Goal: Task Accomplishment & Management: Manage account settings

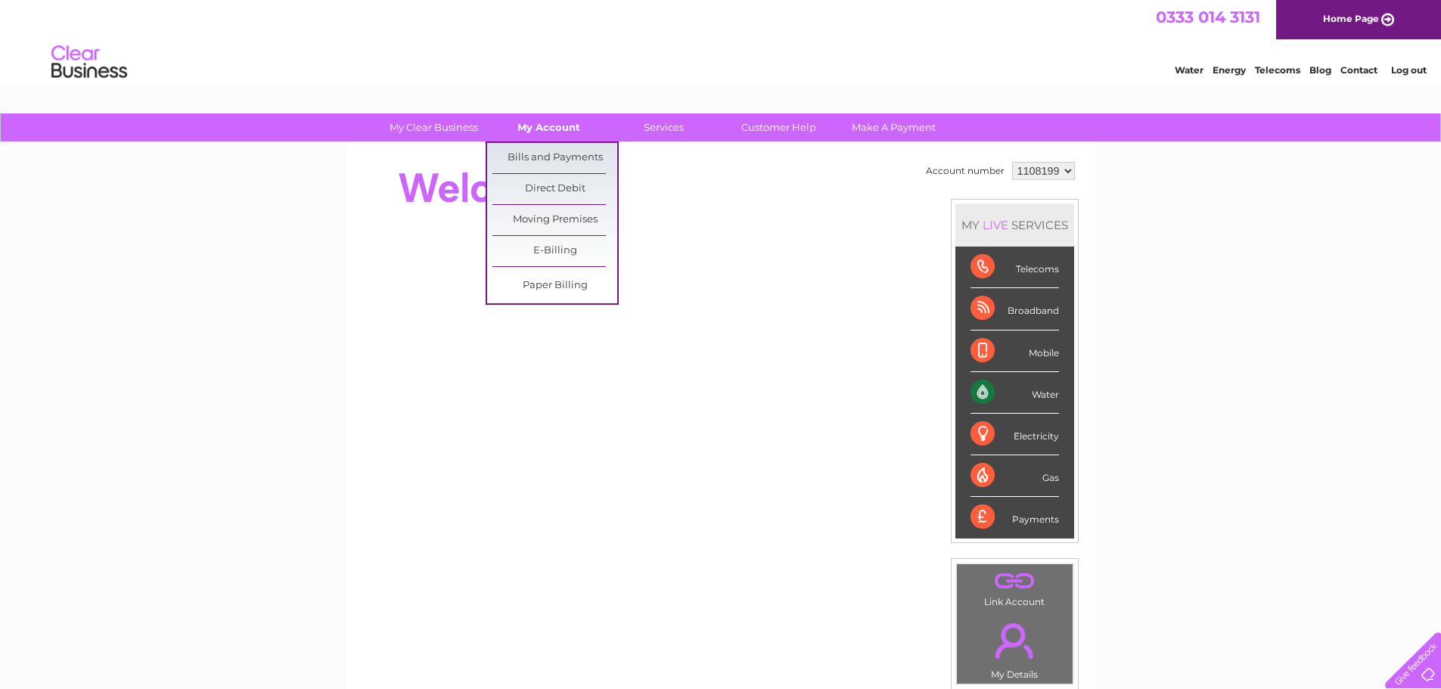
click at [545, 121] on link "My Account" at bounding box center [548, 127] width 125 height 28
click at [544, 148] on link "Bills and Payments" at bounding box center [554, 158] width 125 height 30
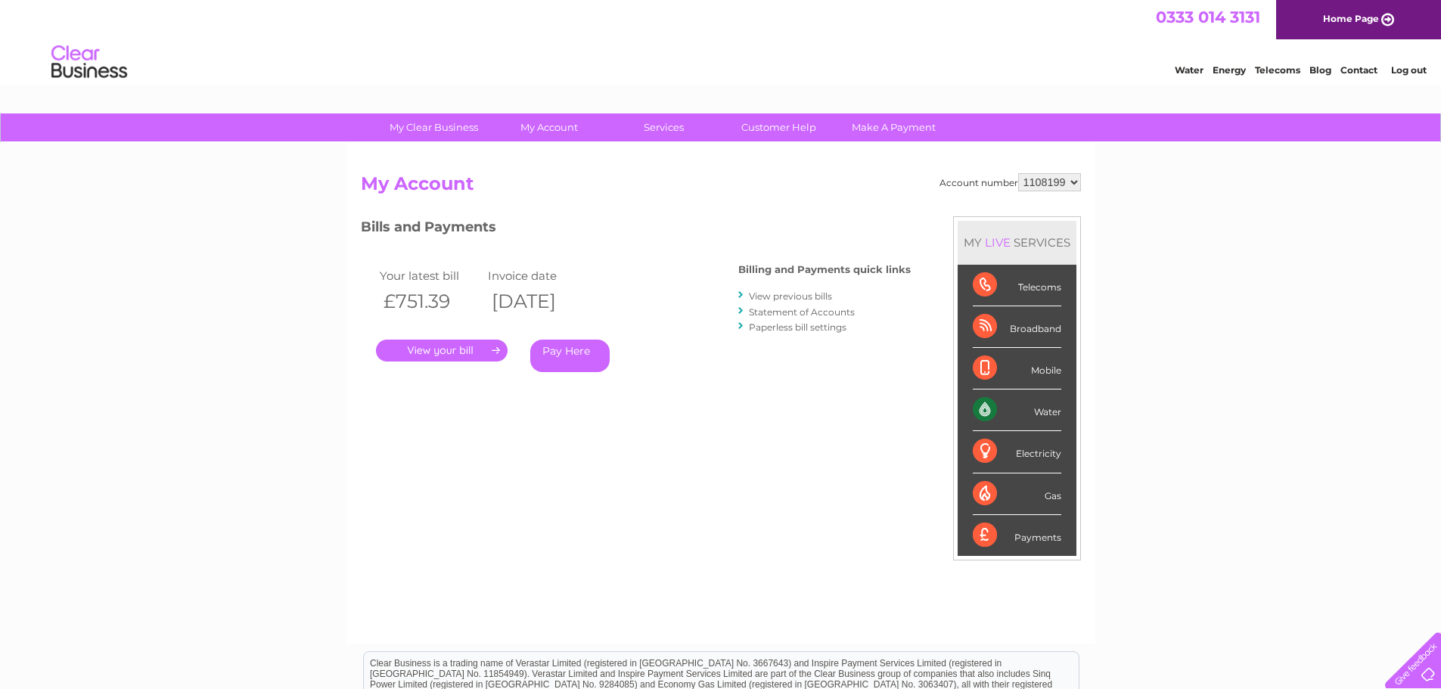
click at [446, 349] on link "." at bounding box center [442, 351] width 132 height 22
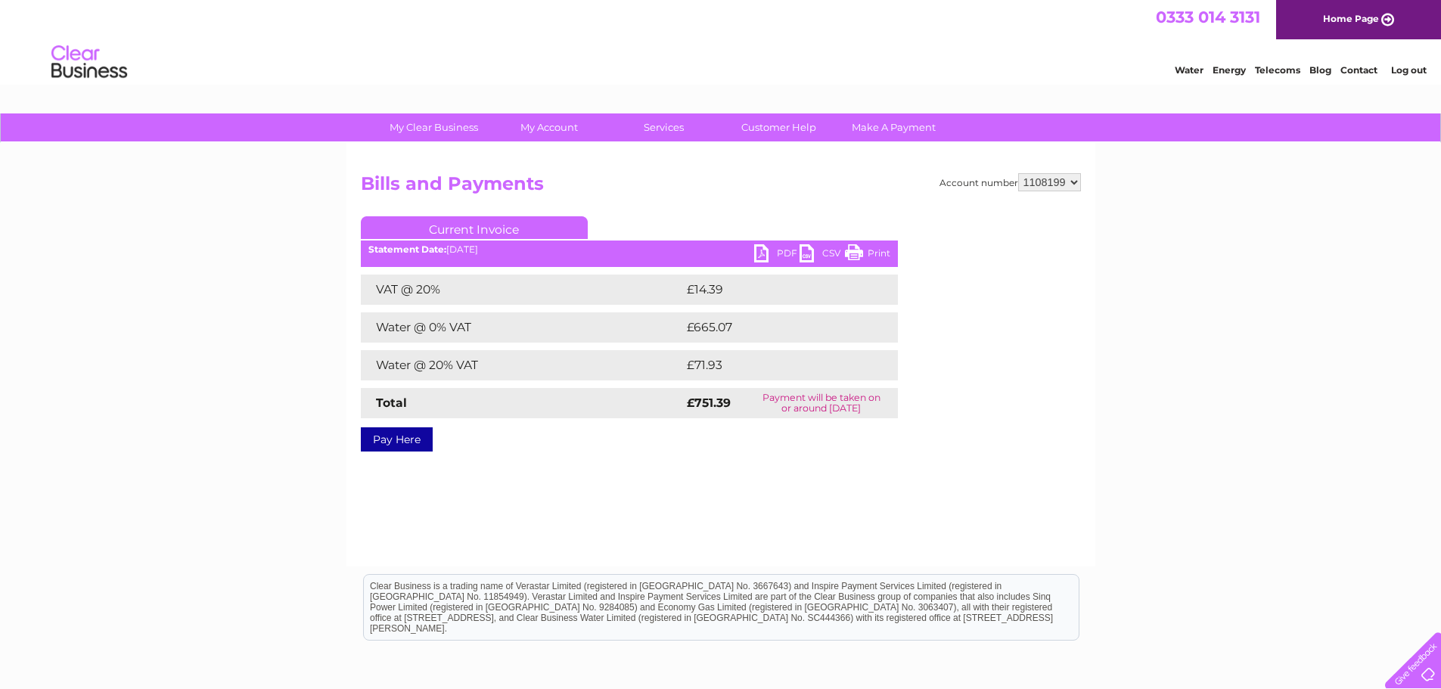
click at [784, 247] on link "PDF" at bounding box center [776, 255] width 45 height 22
click at [95, 181] on div "My Clear Business Login Details My Details My Preferences Link Account My Accou…" at bounding box center [720, 469] width 1441 height 712
click at [781, 250] on link "PDF" at bounding box center [776, 255] width 45 height 22
